Goal: Task Accomplishment & Management: Manage account settings

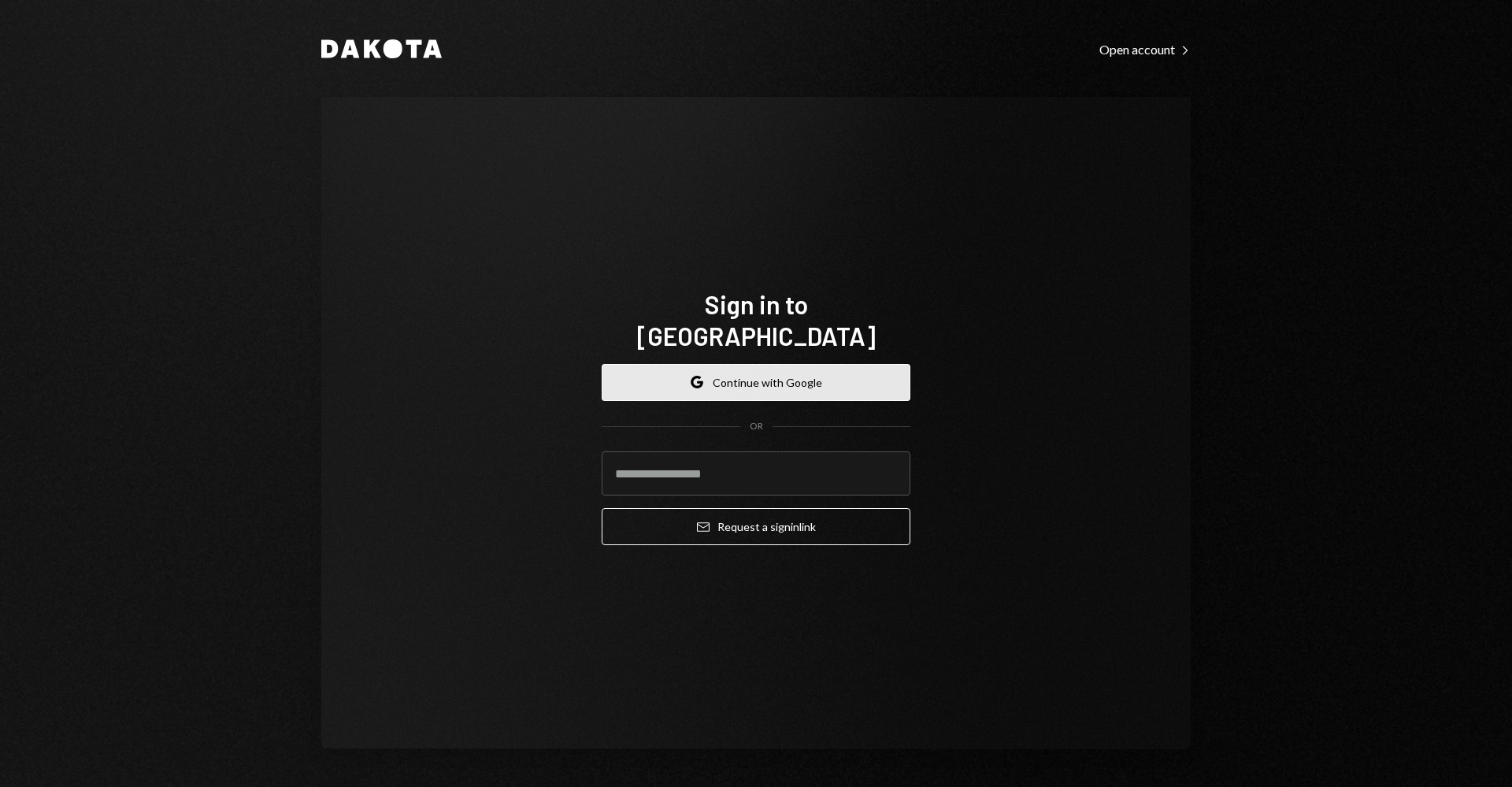
click at [805, 364] on button "Google Continue with Google" at bounding box center [756, 381] width 309 height 37
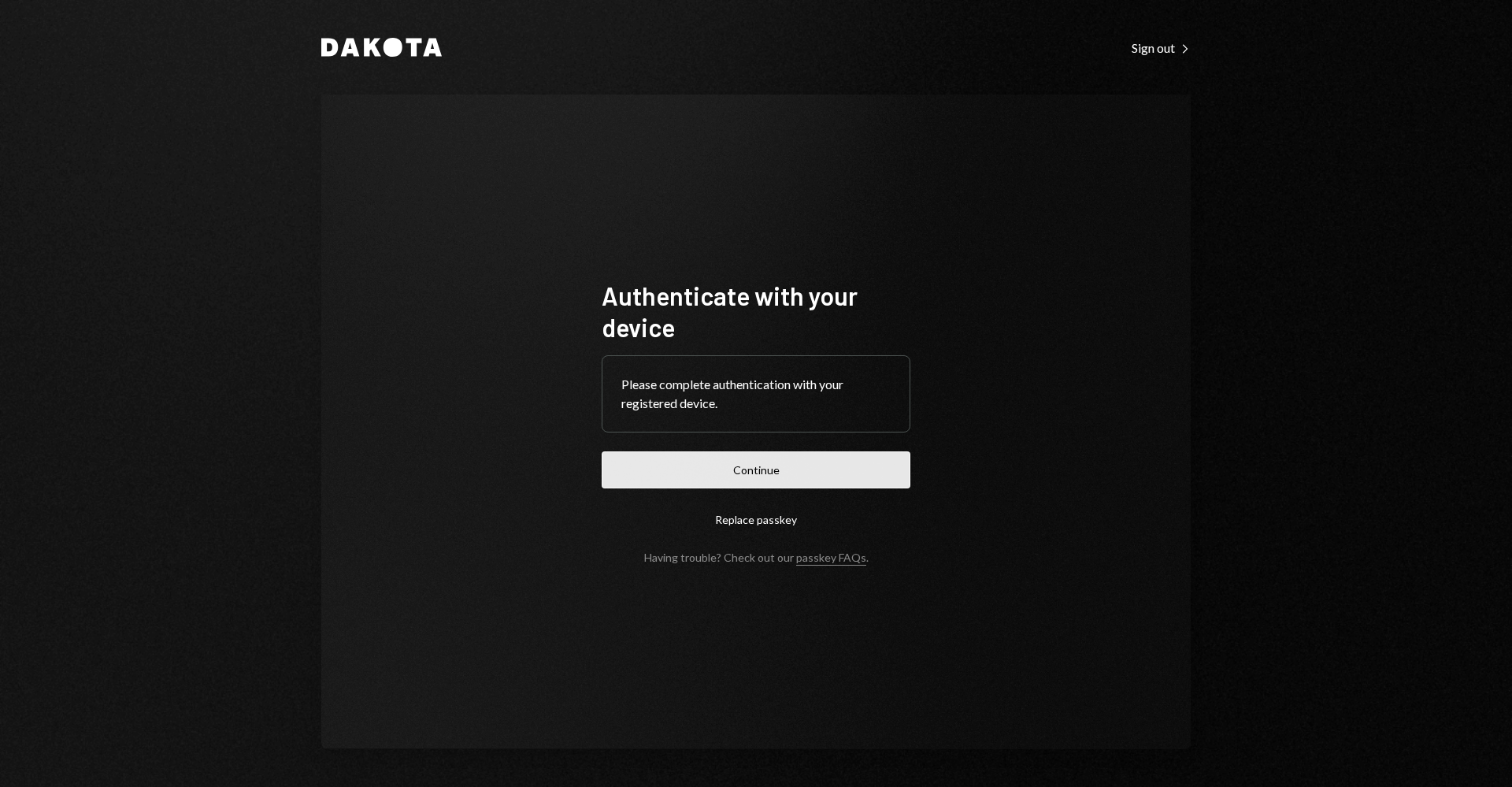
click at [804, 469] on button "Continue" at bounding box center [756, 469] width 309 height 37
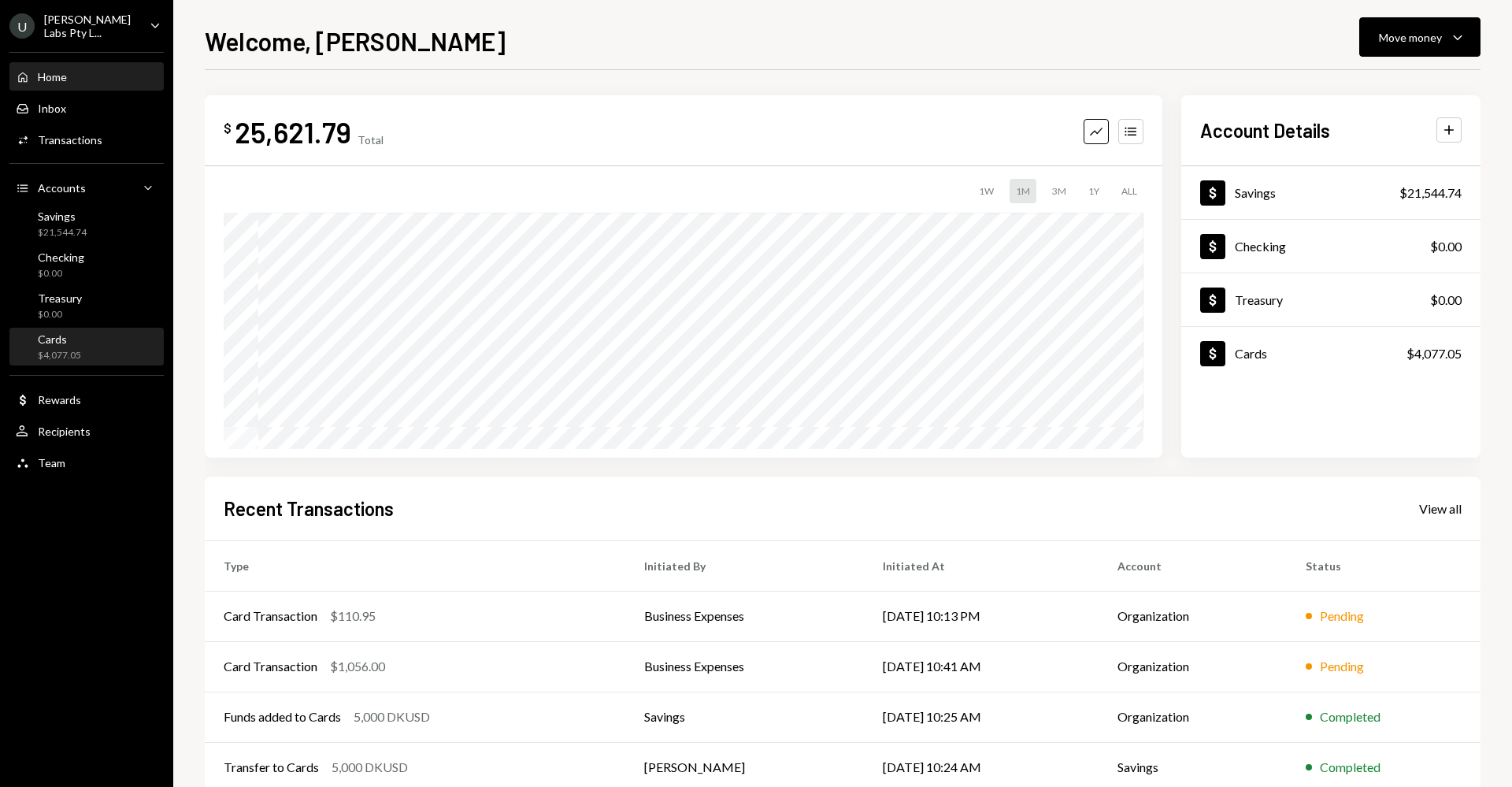
click at [88, 353] on div "Cards $4,077.05" at bounding box center [87, 348] width 142 height 30
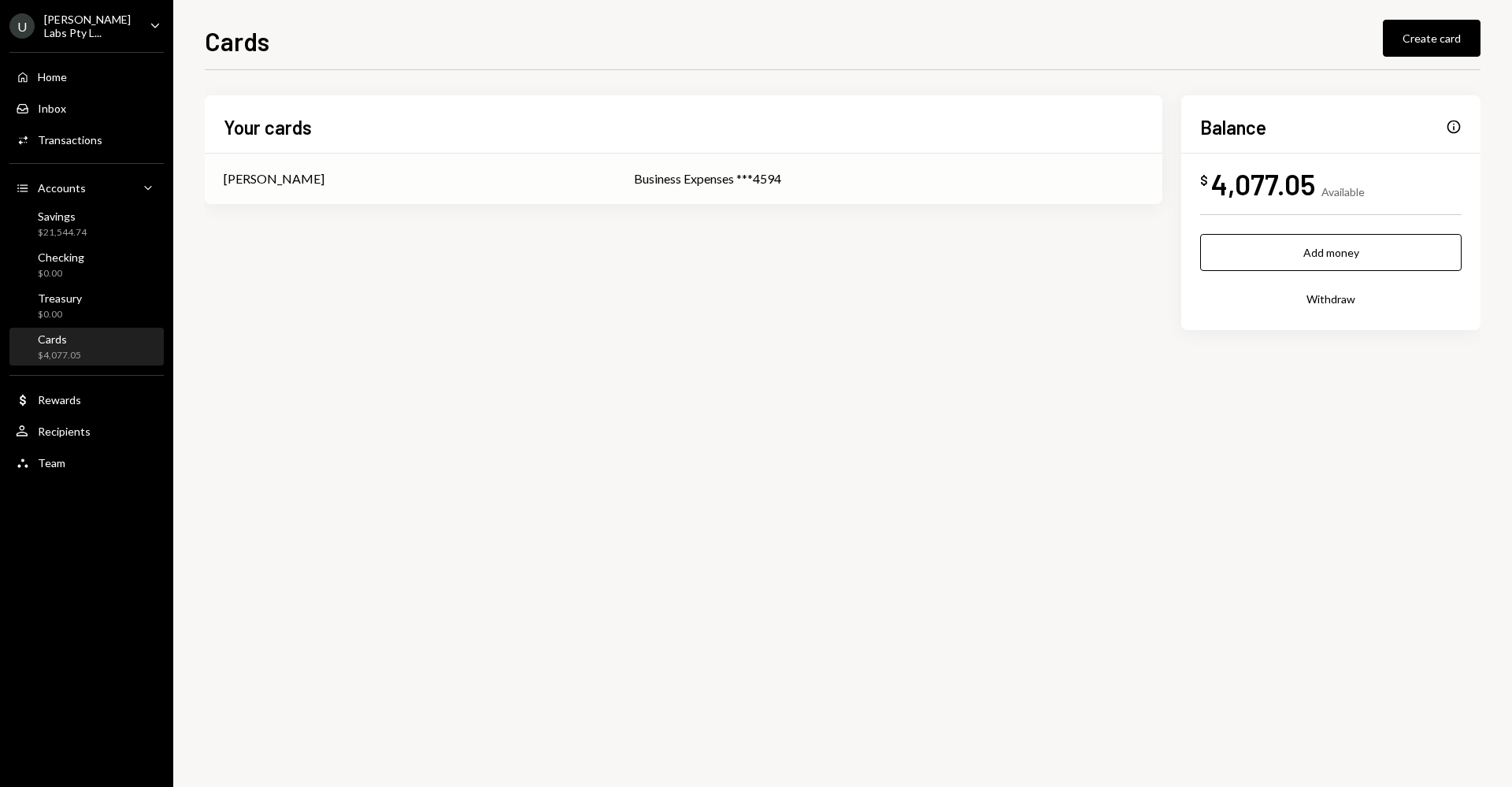
click at [825, 166] on td "Business Expenses ***4594" at bounding box center [889, 179] width 547 height 50
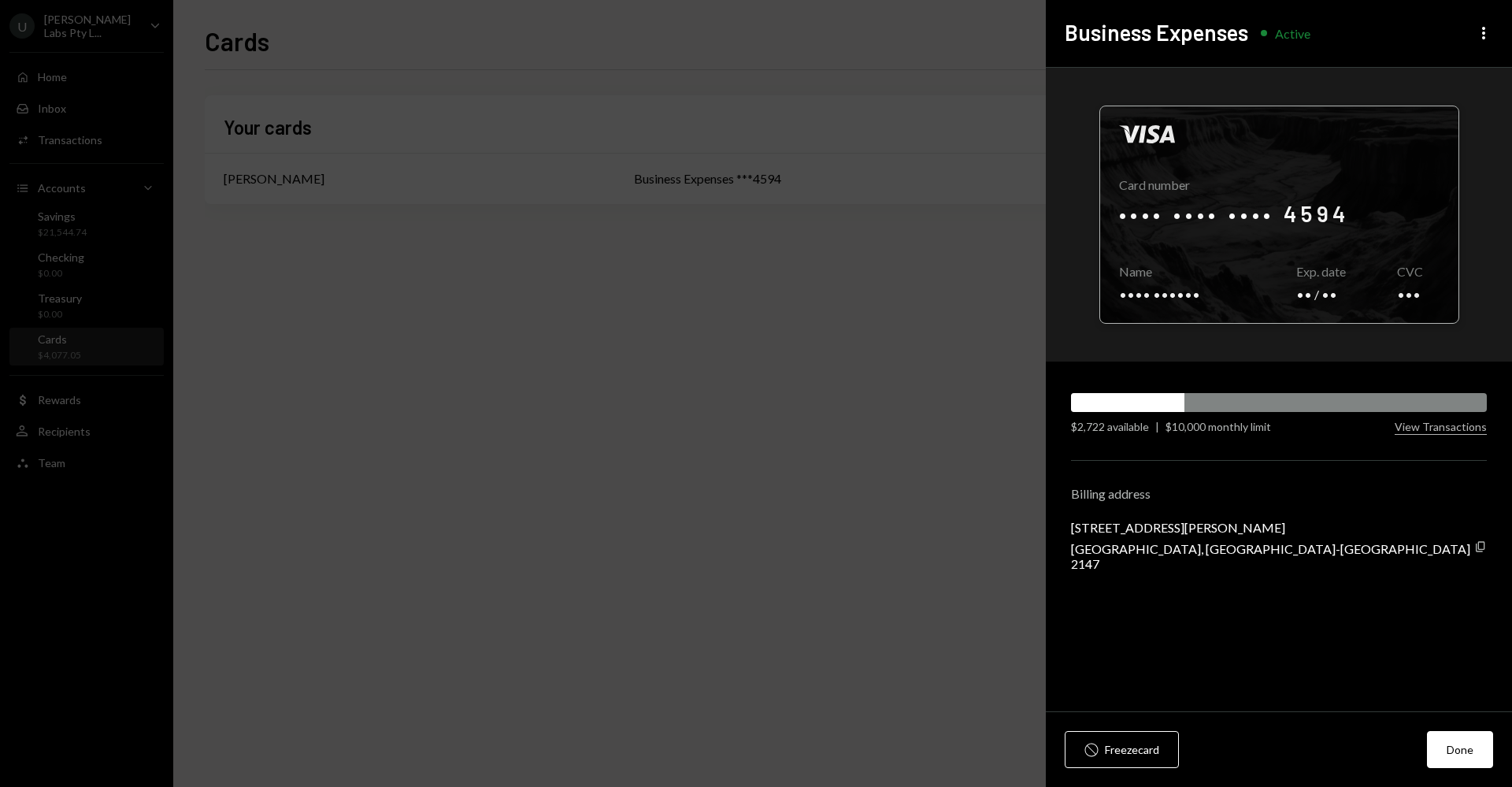
click at [1247, 199] on div at bounding box center [1279, 214] width 358 height 216
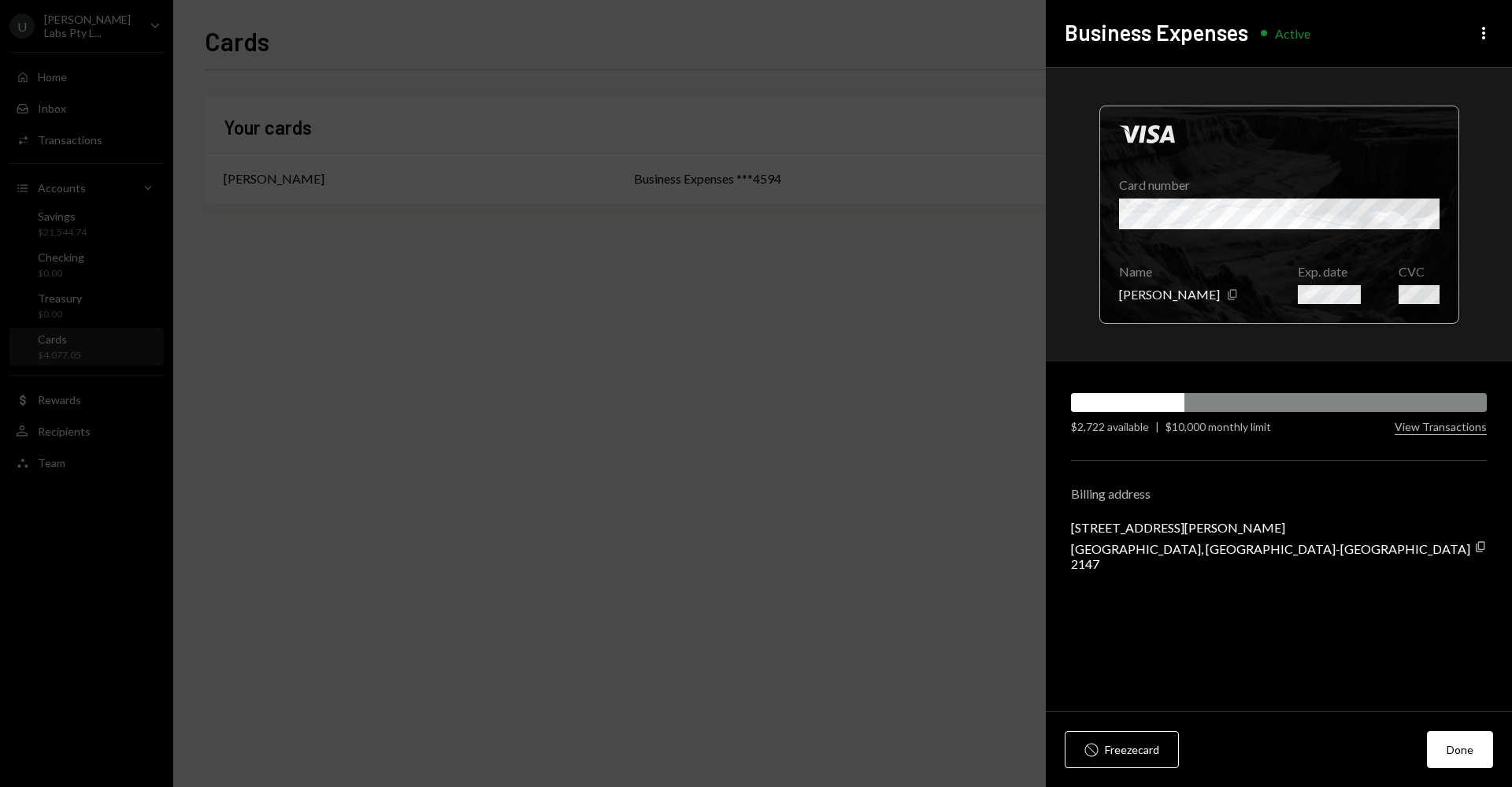
click at [1349, 294] on div at bounding box center [1279, 214] width 358 height 216
click at [1328, 244] on div at bounding box center [1279, 214] width 358 height 216
